Goal: Task Accomplishment & Management: Manage account settings

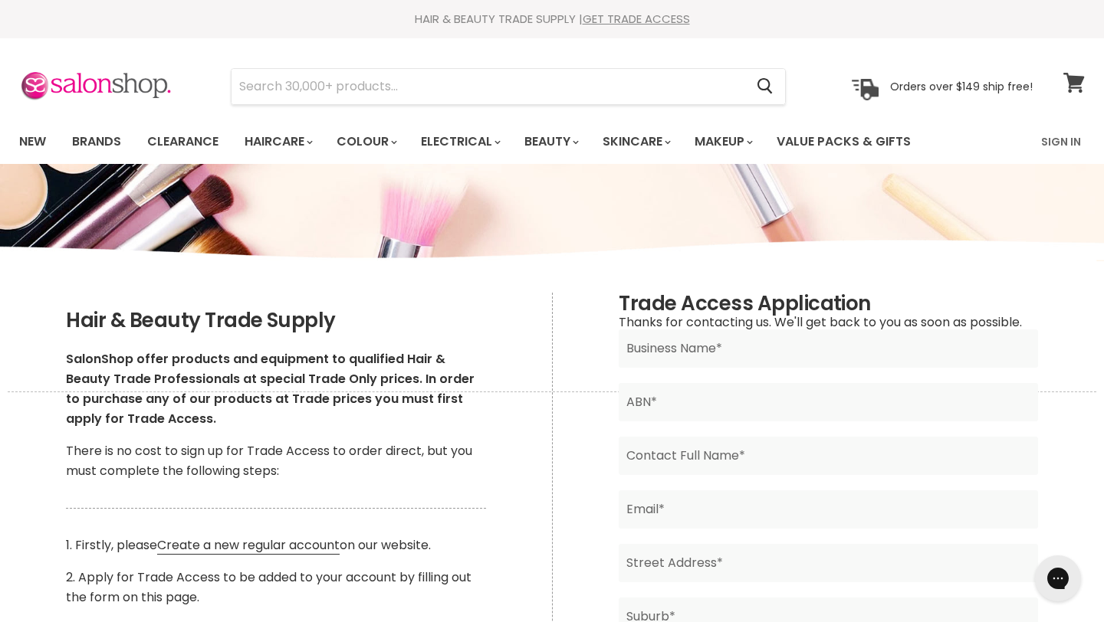
click at [1070, 89] on icon at bounding box center [1073, 83] width 21 height 20
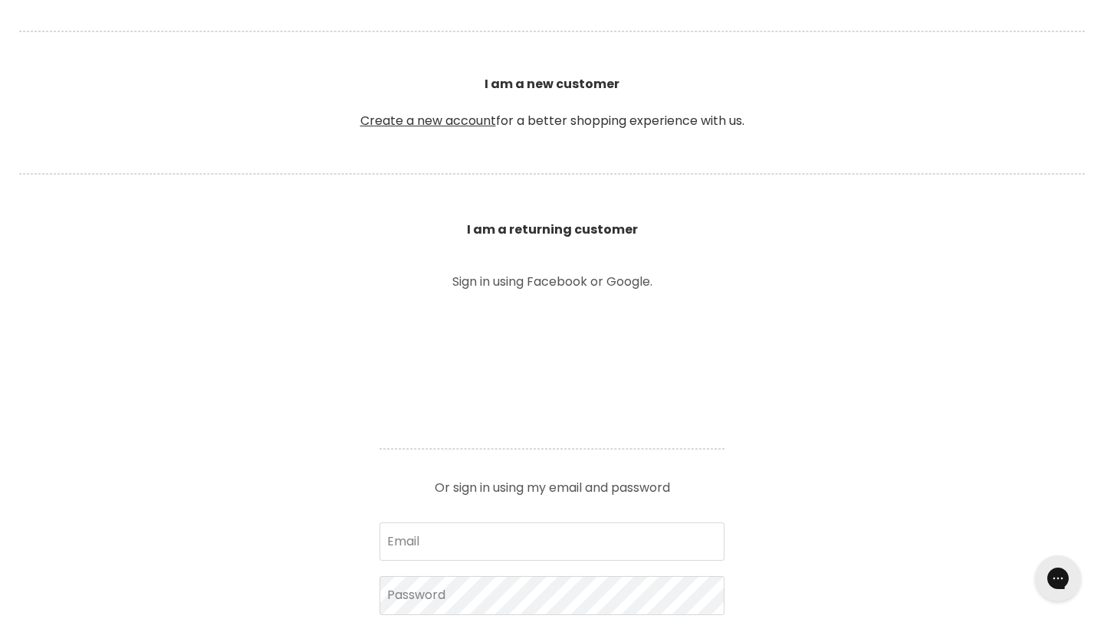
scroll to position [544, 0]
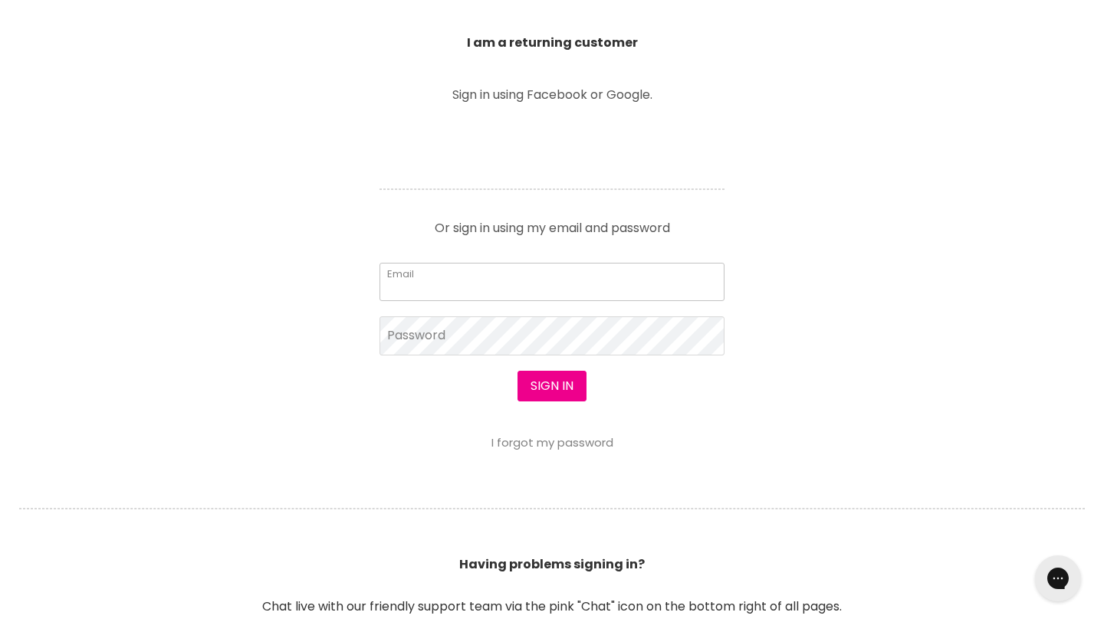
click at [583, 280] on input "Email" at bounding box center [551, 282] width 345 height 38
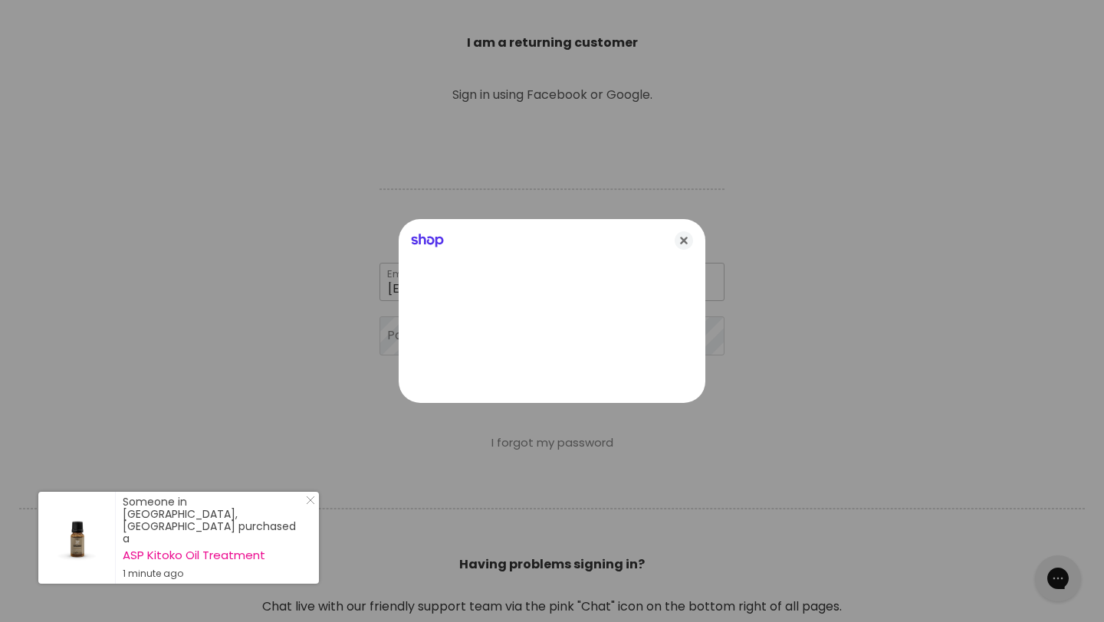
type input "[EMAIL_ADDRESS][DOMAIN_NAME]"
click at [678, 248] on icon "Close" at bounding box center [683, 240] width 18 height 18
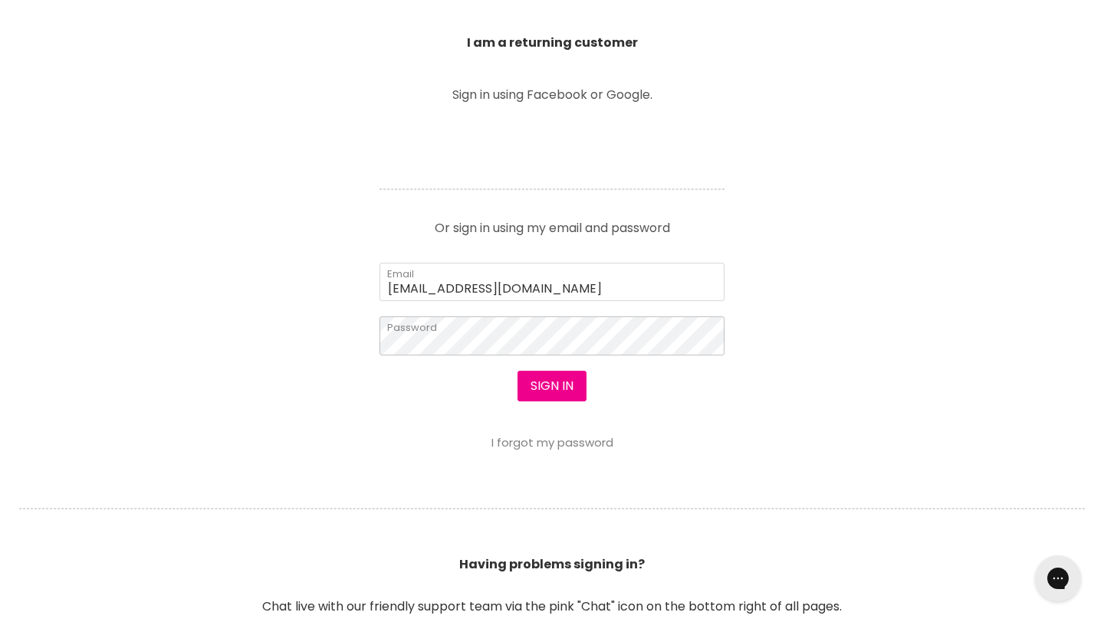
click at [517, 371] on button "Sign in" at bounding box center [551, 386] width 69 height 31
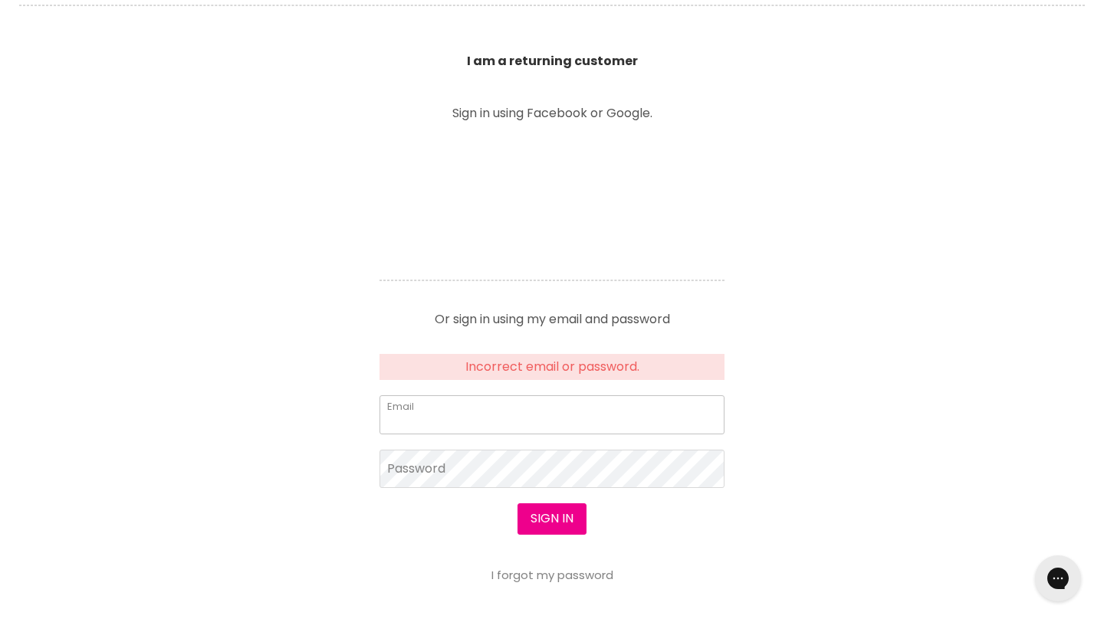
click at [611, 421] on input "Email" at bounding box center [551, 414] width 345 height 38
click at [573, 576] on link "I forgot my password" at bounding box center [552, 575] width 122 height 16
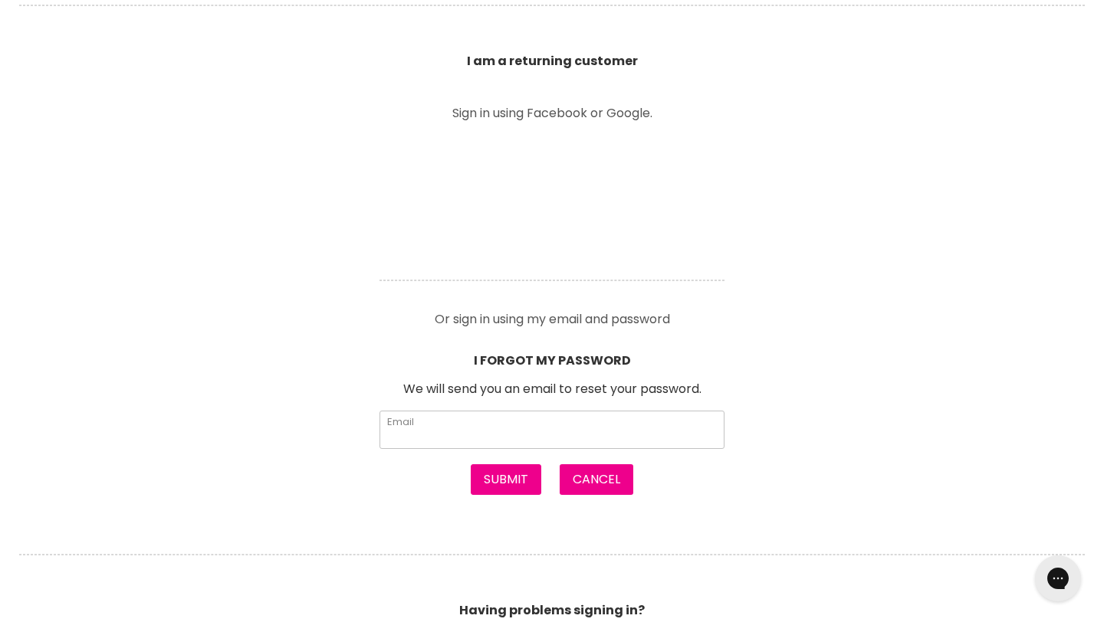
click at [605, 426] on input "Email" at bounding box center [551, 430] width 345 height 38
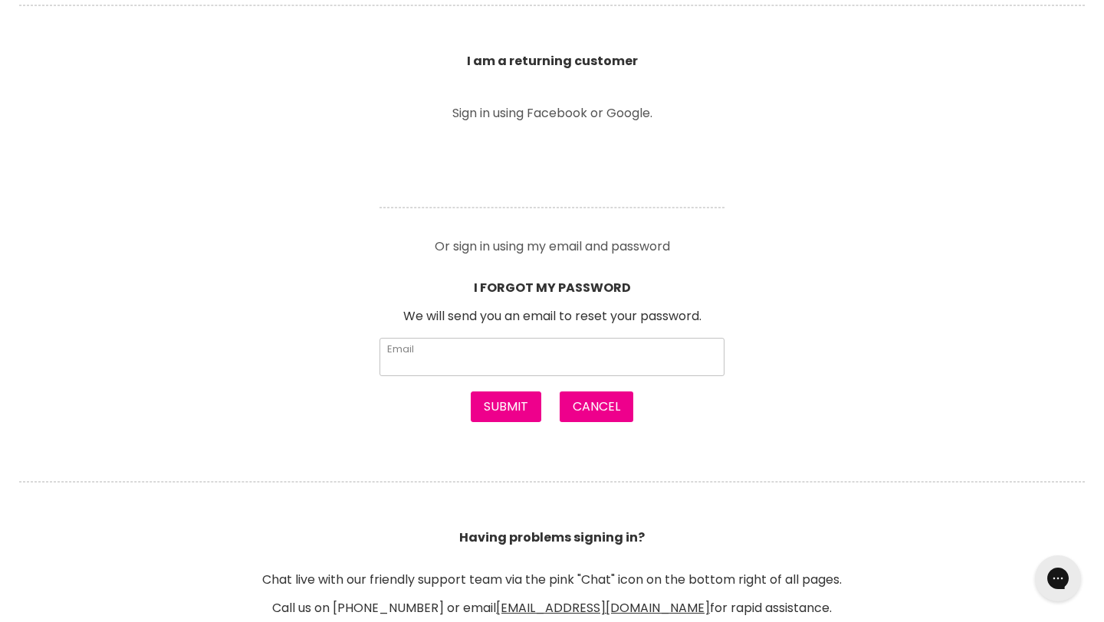
type input "[EMAIL_ADDRESS][DOMAIN_NAME]"
click at [518, 417] on button "Submit" at bounding box center [506, 407] width 71 height 31
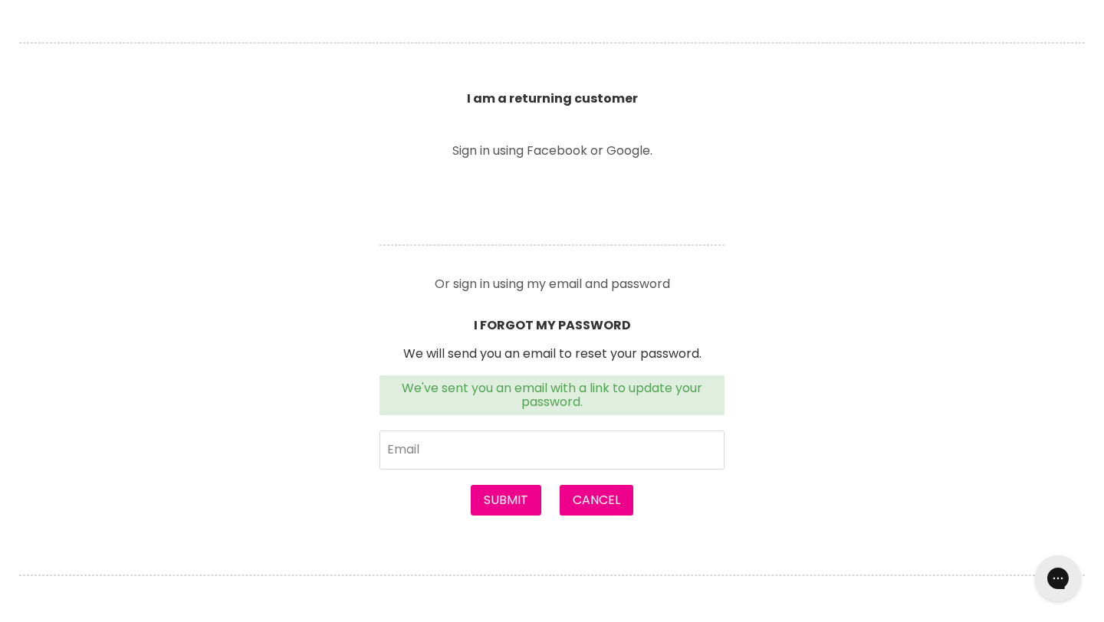
scroll to position [503, 0]
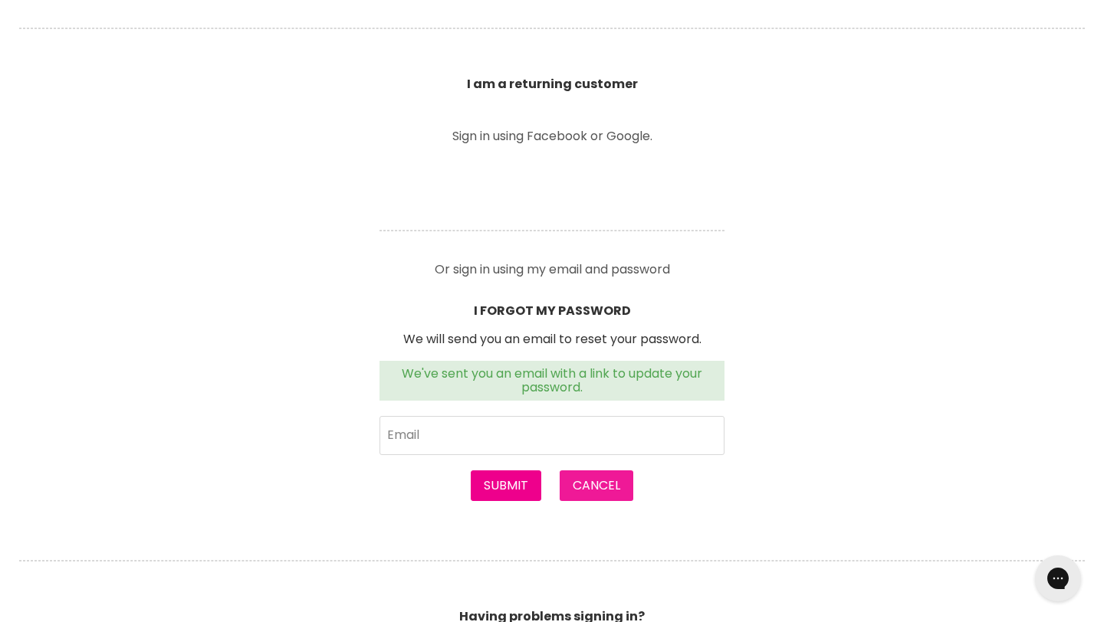
click at [618, 482] on button "Cancel" at bounding box center [596, 486] width 74 height 31
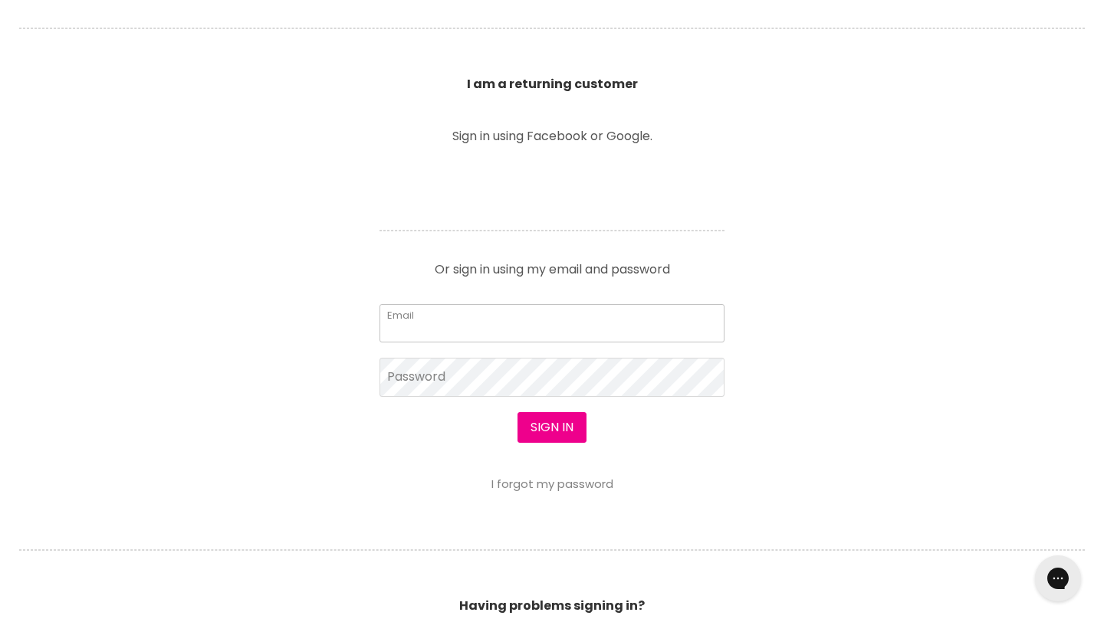
click at [513, 320] on input "Email" at bounding box center [551, 323] width 345 height 38
type input "[EMAIL_ADDRESS][DOMAIN_NAME]"
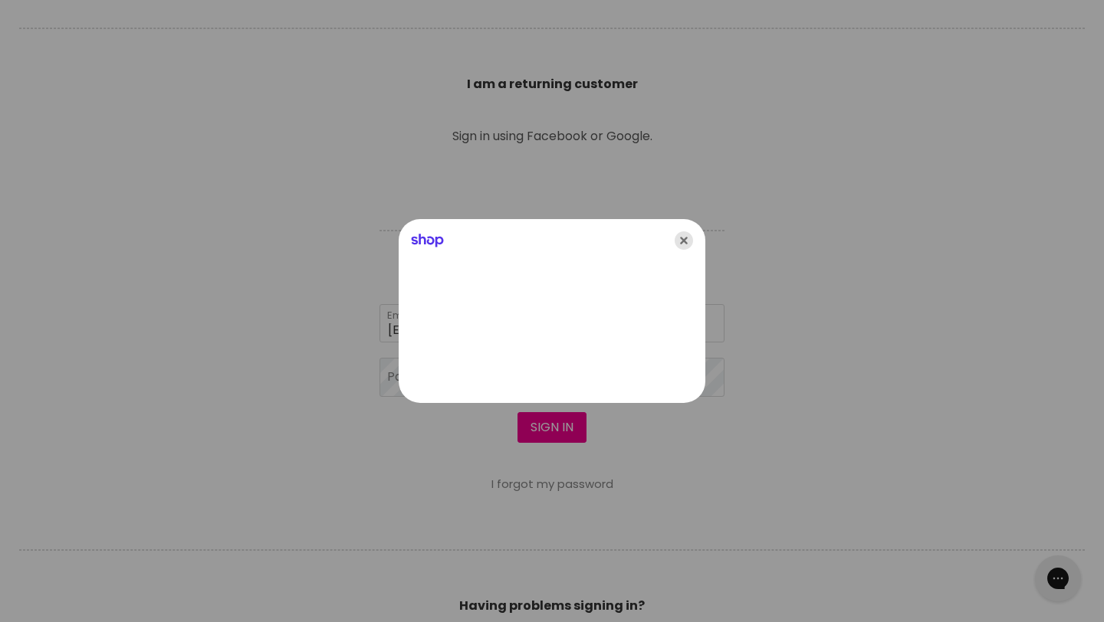
click at [691, 239] on icon "Close" at bounding box center [683, 240] width 18 height 18
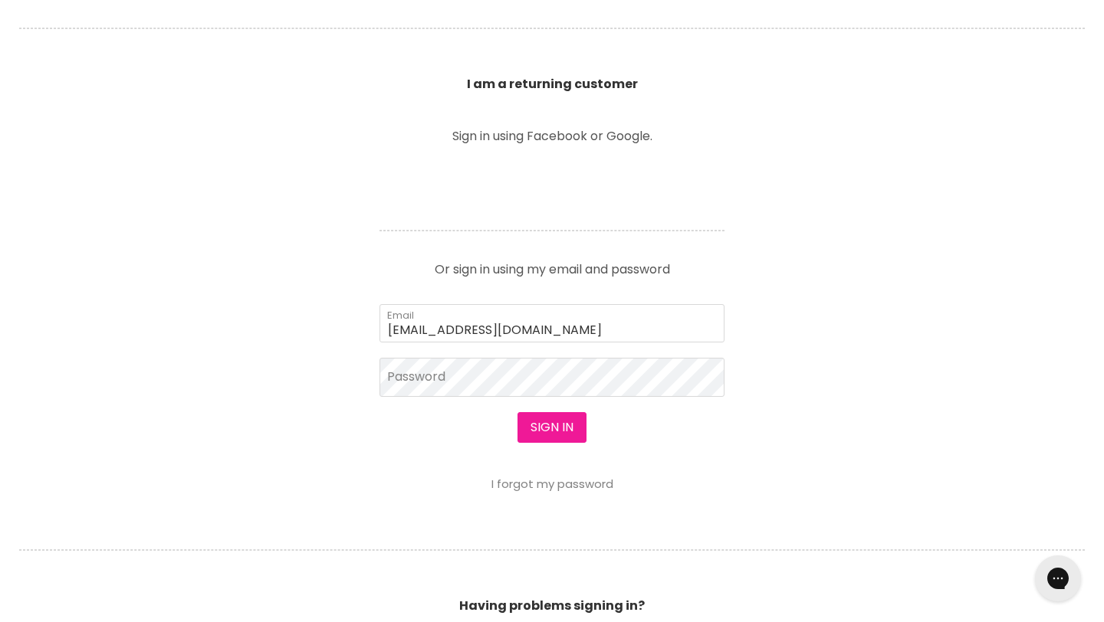
click at [576, 415] on button "Sign in" at bounding box center [551, 427] width 69 height 31
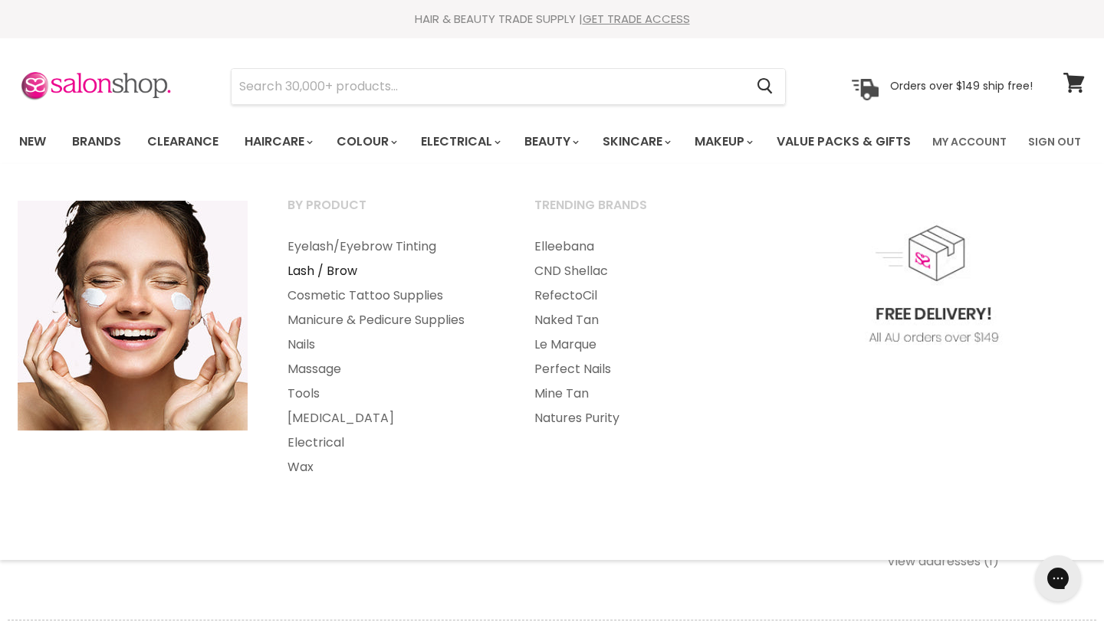
click at [320, 284] on link "Lash / Brow" at bounding box center [390, 271] width 244 height 25
